Goal: Check status: Check status

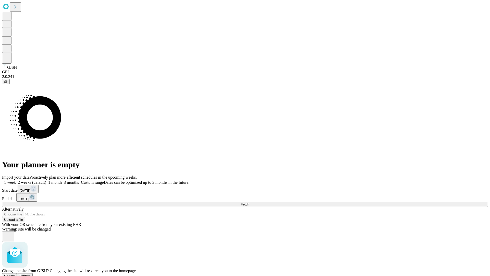
click at [31, 274] on span "Confirm" at bounding box center [25, 276] width 12 height 4
click at [16, 180] on label "1 week" at bounding box center [9, 182] width 14 height 4
click at [249, 202] on span "Fetch" at bounding box center [245, 204] width 8 height 4
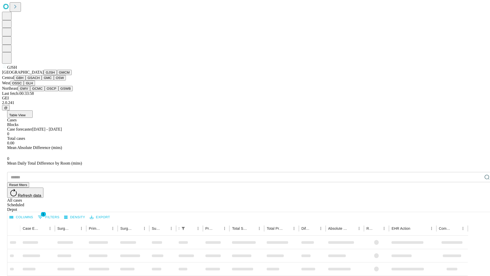
click at [57, 75] on button "GMCM" at bounding box center [64, 72] width 15 height 5
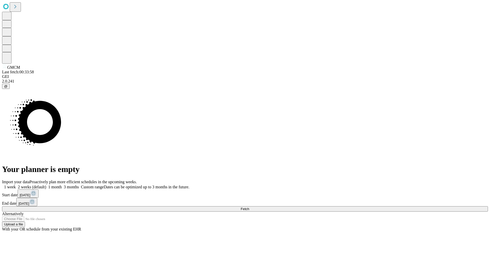
click at [16, 185] on label "1 week" at bounding box center [9, 187] width 14 height 4
click at [249, 207] on span "Fetch" at bounding box center [245, 209] width 8 height 4
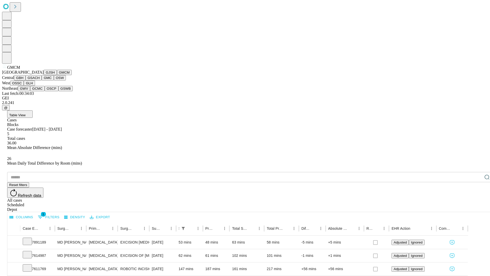
click at [26, 80] on button "GBH" at bounding box center [19, 77] width 11 height 5
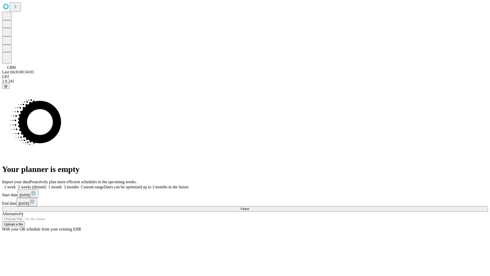
click at [16, 185] on label "1 week" at bounding box center [9, 187] width 14 height 4
click at [249, 207] on span "Fetch" at bounding box center [245, 209] width 8 height 4
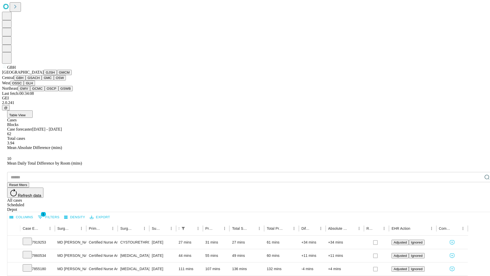
click at [40, 80] on button "GSACH" at bounding box center [34, 77] width 16 height 5
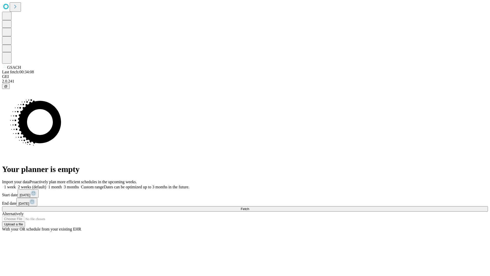
click at [16, 185] on label "1 week" at bounding box center [9, 187] width 14 height 4
click at [249, 207] on span "Fetch" at bounding box center [245, 209] width 8 height 4
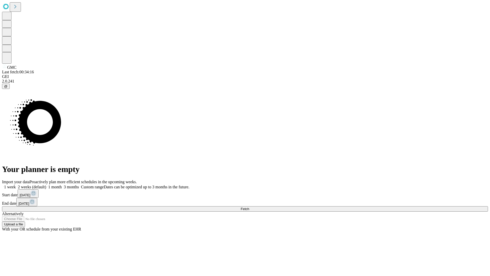
click at [16, 185] on label "1 week" at bounding box center [9, 187] width 14 height 4
click at [249, 207] on span "Fetch" at bounding box center [245, 209] width 8 height 4
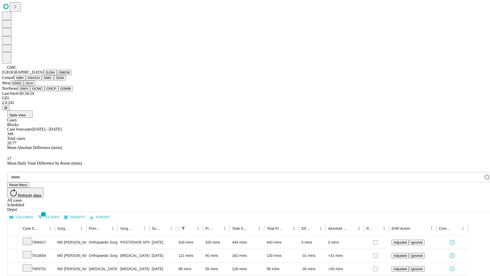
click at [54, 80] on button "OSW" at bounding box center [60, 77] width 12 height 5
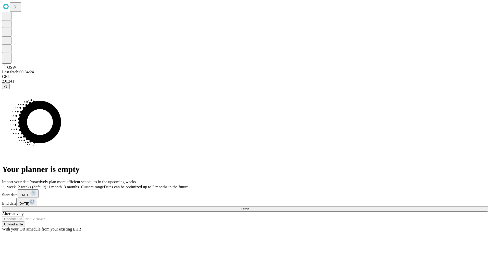
click at [16, 185] on label "1 week" at bounding box center [9, 187] width 14 height 4
click at [249, 207] on span "Fetch" at bounding box center [245, 209] width 8 height 4
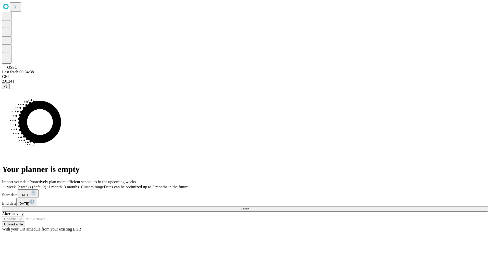
click at [16, 185] on label "1 week" at bounding box center [9, 187] width 14 height 4
click at [249, 207] on span "Fetch" at bounding box center [245, 209] width 8 height 4
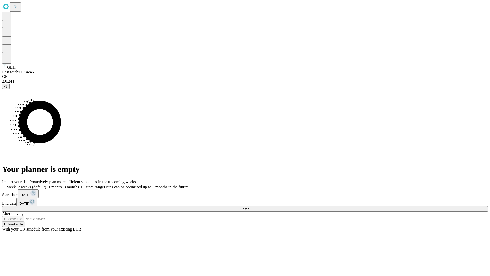
click at [16, 185] on label "1 week" at bounding box center [9, 187] width 14 height 4
click at [249, 207] on span "Fetch" at bounding box center [245, 209] width 8 height 4
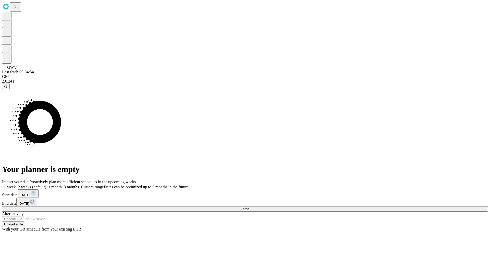
click at [16, 185] on label "1 week" at bounding box center [9, 187] width 14 height 4
click at [249, 207] on span "Fetch" at bounding box center [245, 209] width 8 height 4
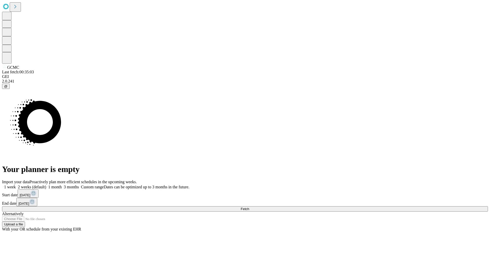
click at [16, 185] on label "1 week" at bounding box center [9, 187] width 14 height 4
click at [249, 207] on span "Fetch" at bounding box center [245, 209] width 8 height 4
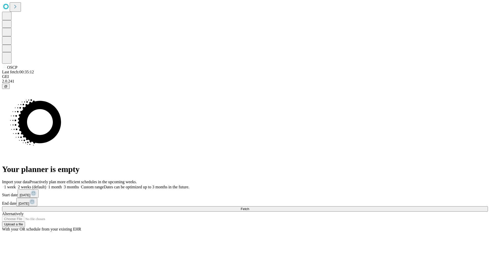
click at [16, 185] on label "1 week" at bounding box center [9, 187] width 14 height 4
click at [249, 207] on span "Fetch" at bounding box center [245, 209] width 8 height 4
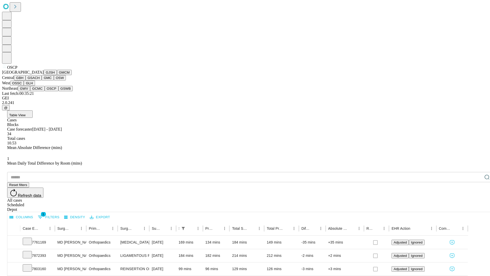
click at [58, 91] on button "GSWB" at bounding box center [65, 88] width 15 height 5
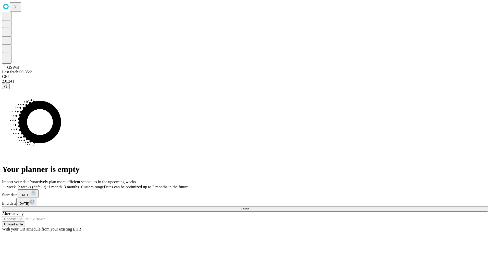
click at [16, 185] on label "1 week" at bounding box center [9, 187] width 14 height 4
click at [249, 207] on span "Fetch" at bounding box center [245, 209] width 8 height 4
